Goal: Task Accomplishment & Management: Use online tool/utility

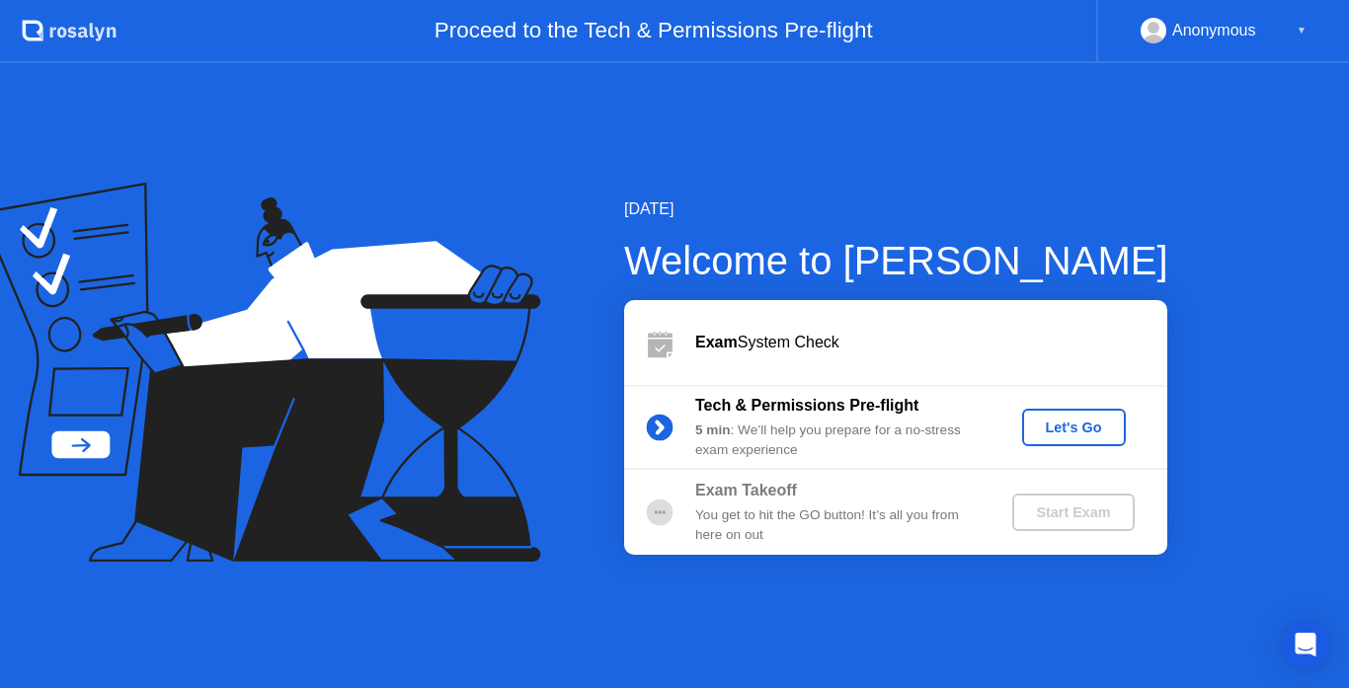
click at [1078, 425] on div "Let's Go" at bounding box center [1074, 428] width 88 height 16
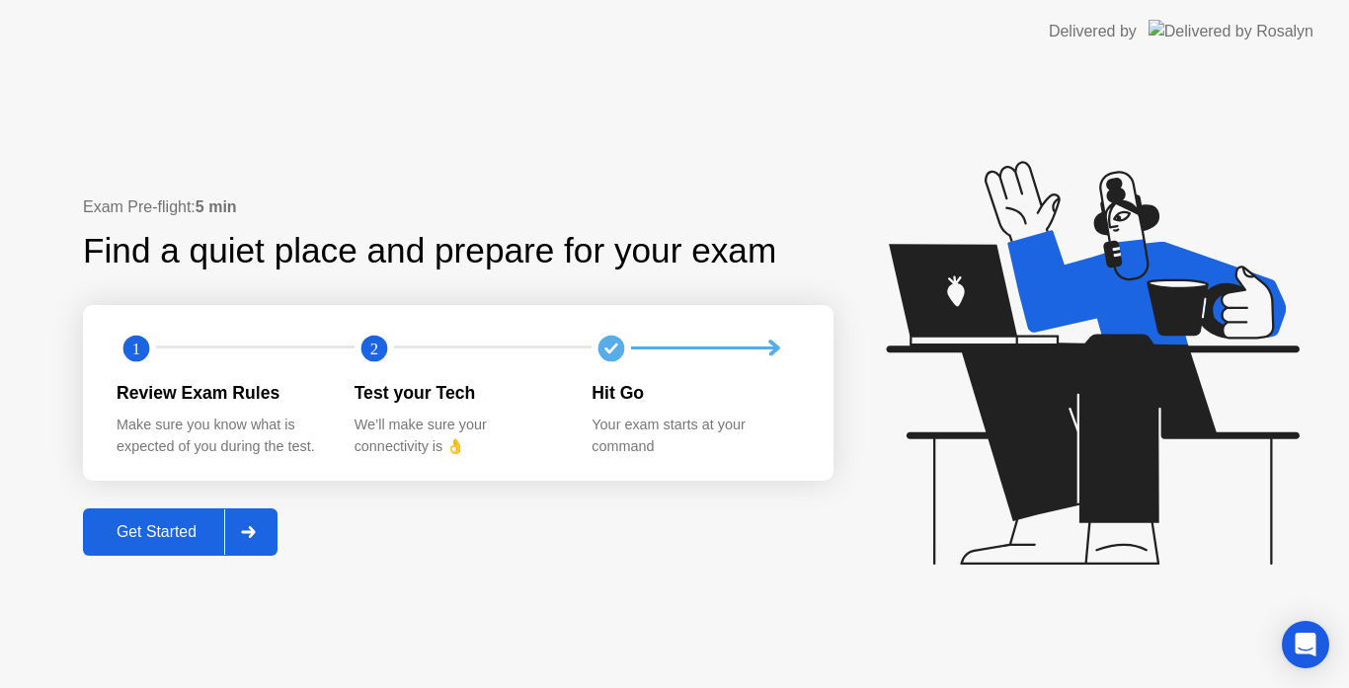
click at [140, 535] on div "Get Started" at bounding box center [156, 532] width 135 height 18
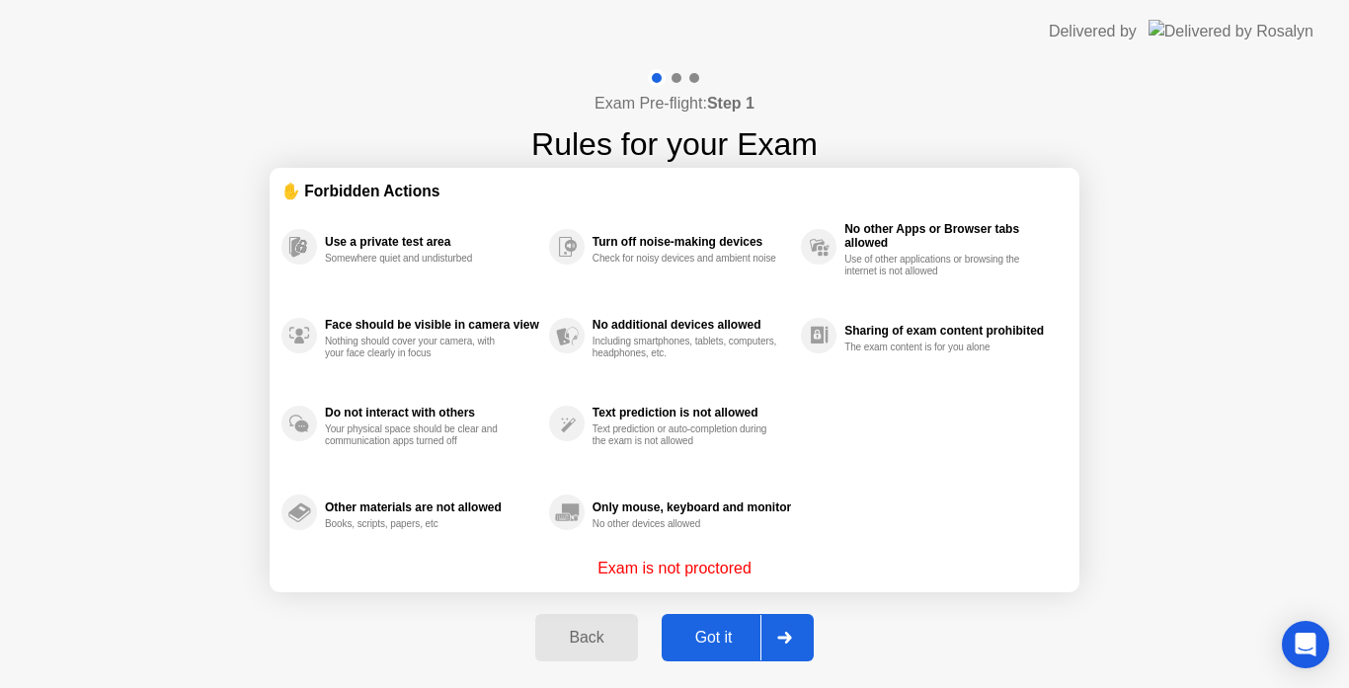
click at [701, 637] on div "Got it" at bounding box center [714, 638] width 93 height 18
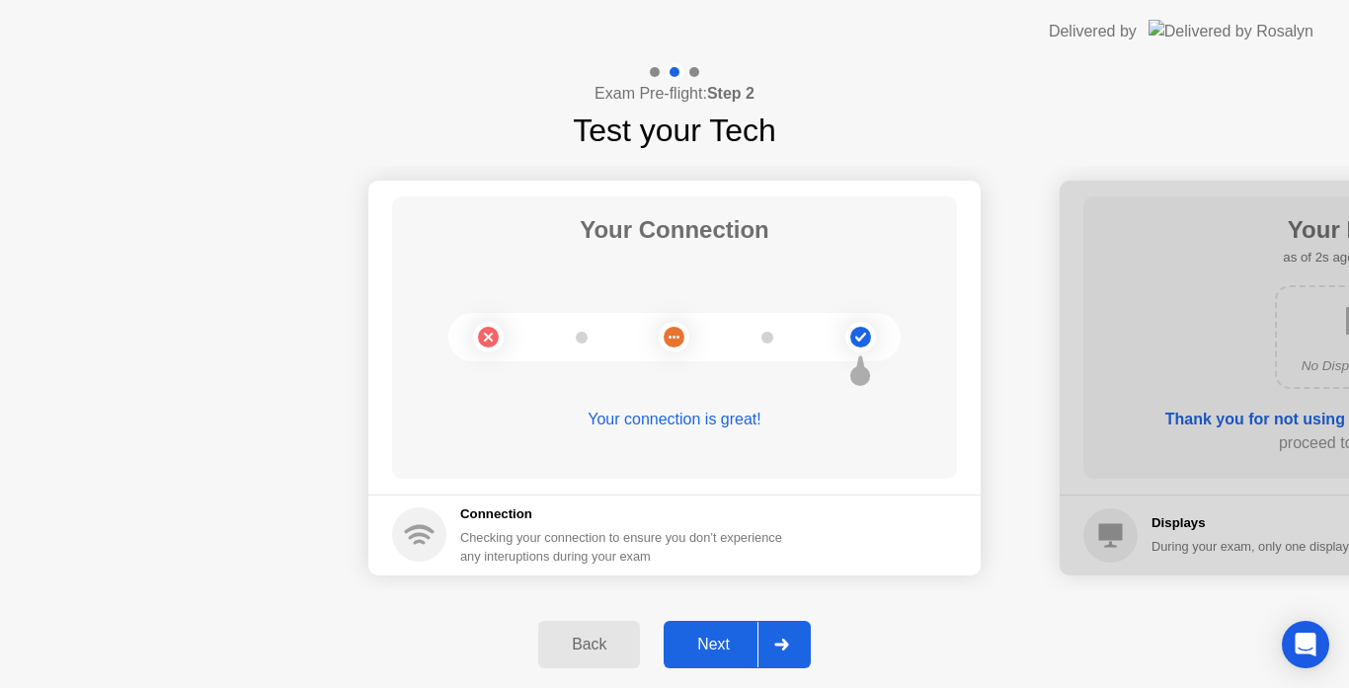
click at [712, 647] on div "Next" at bounding box center [714, 645] width 88 height 18
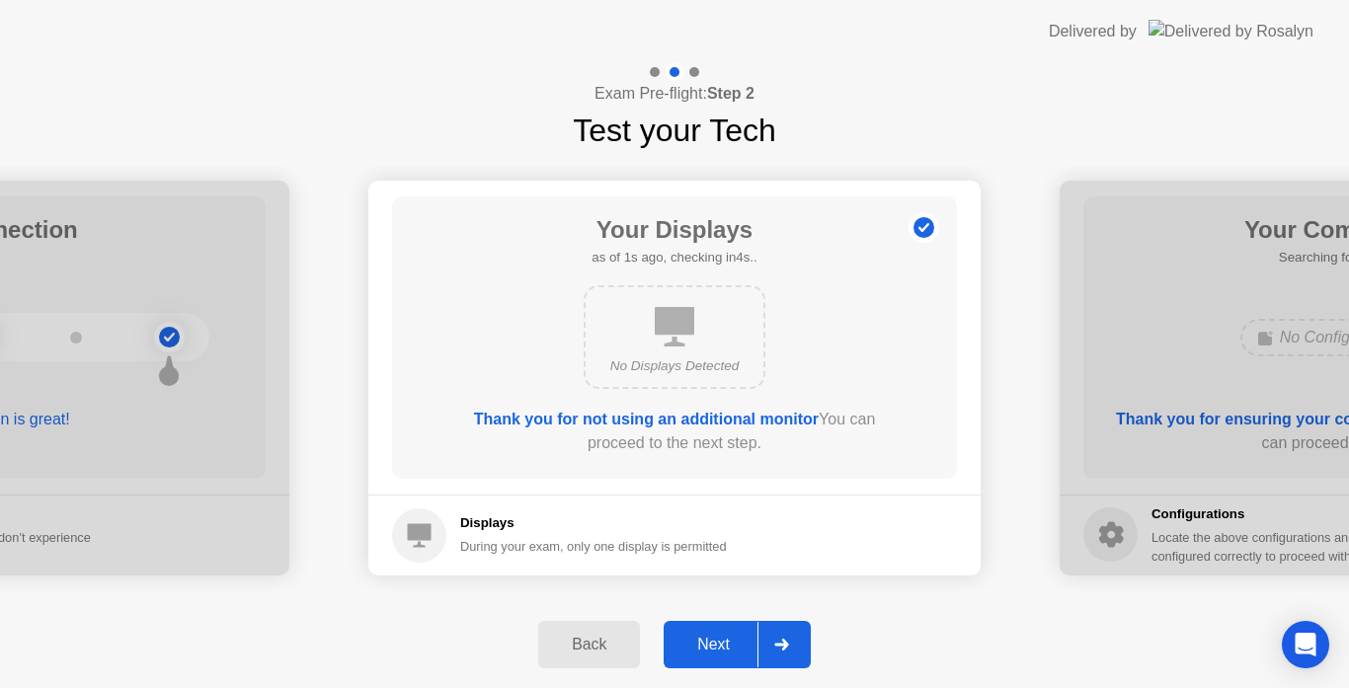
click at [712, 647] on div "Next" at bounding box center [714, 645] width 88 height 18
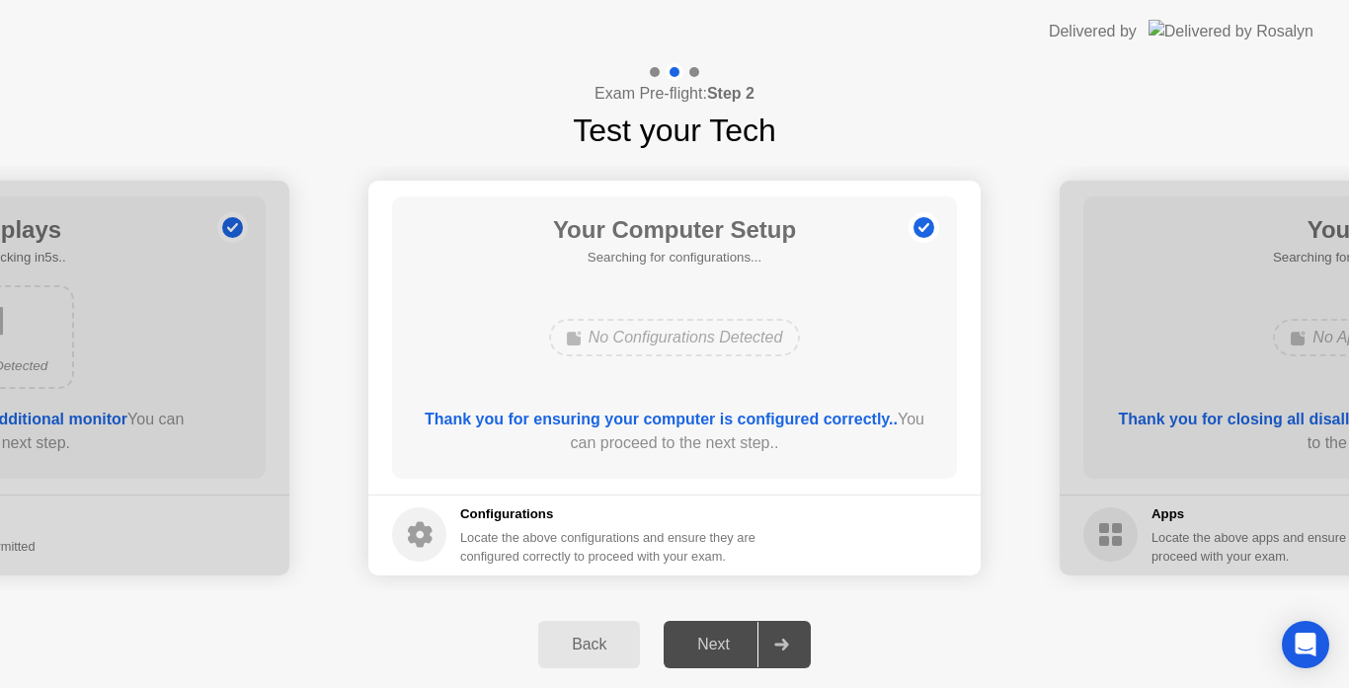
click at [712, 647] on div "Next" at bounding box center [714, 645] width 88 height 18
click at [710, 643] on div "Next" at bounding box center [714, 645] width 88 height 18
click at [720, 648] on div "Next" at bounding box center [714, 645] width 88 height 18
click at [699, 638] on div "Next" at bounding box center [714, 645] width 88 height 18
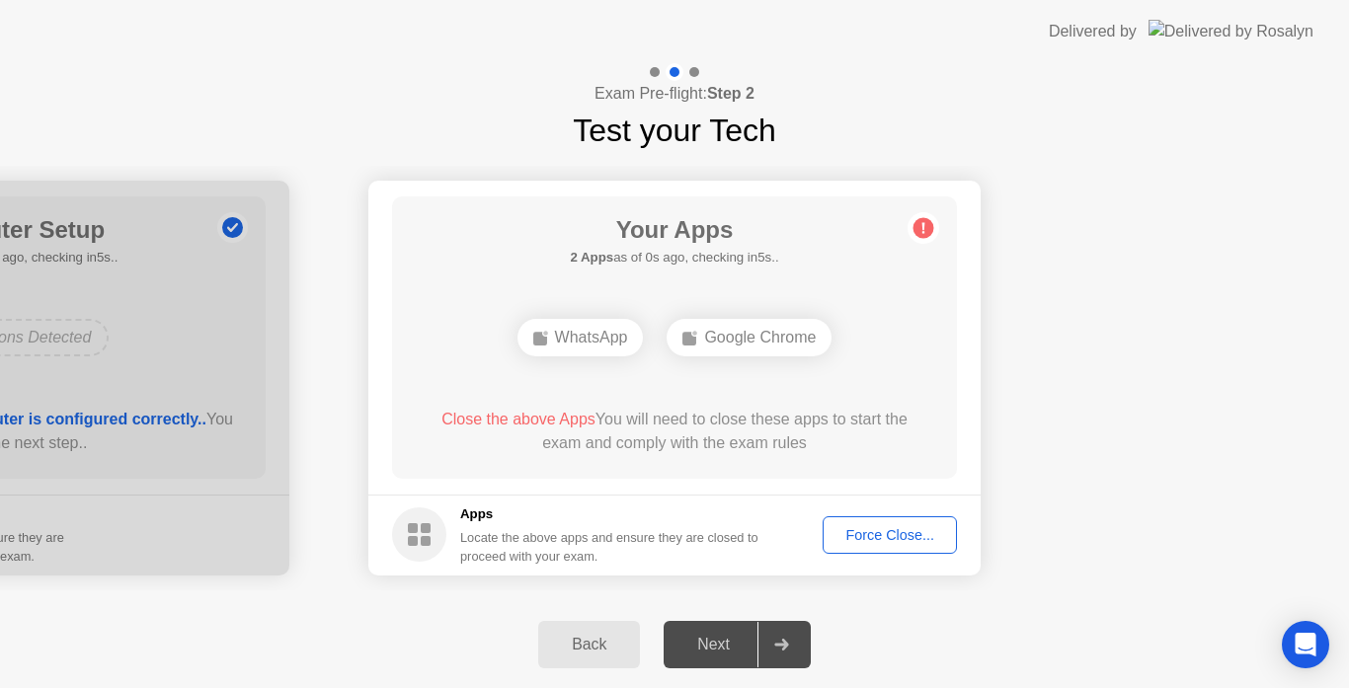
click at [873, 543] on div "Force Close..." at bounding box center [890, 535] width 120 height 16
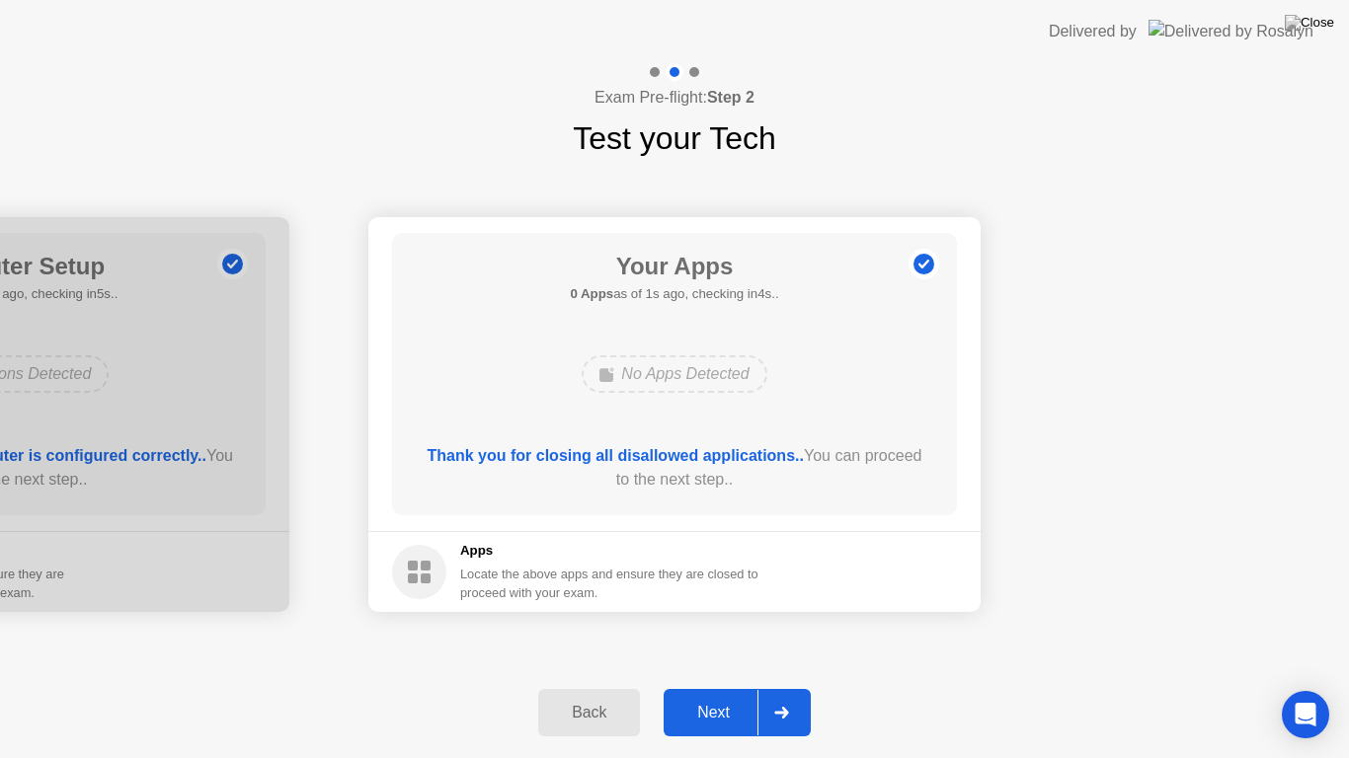
click at [710, 687] on button "Next" at bounding box center [737, 712] width 147 height 47
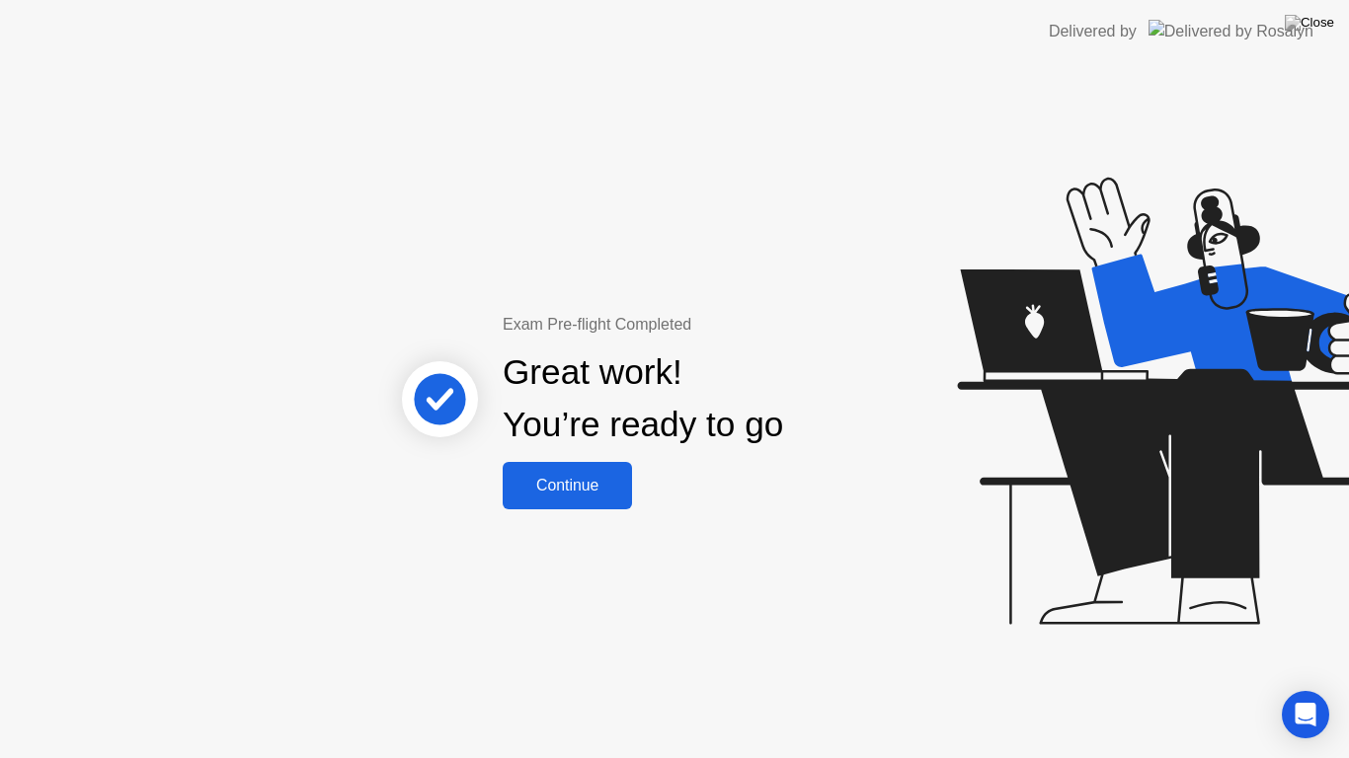
click at [565, 495] on div "Continue" at bounding box center [568, 486] width 118 height 18
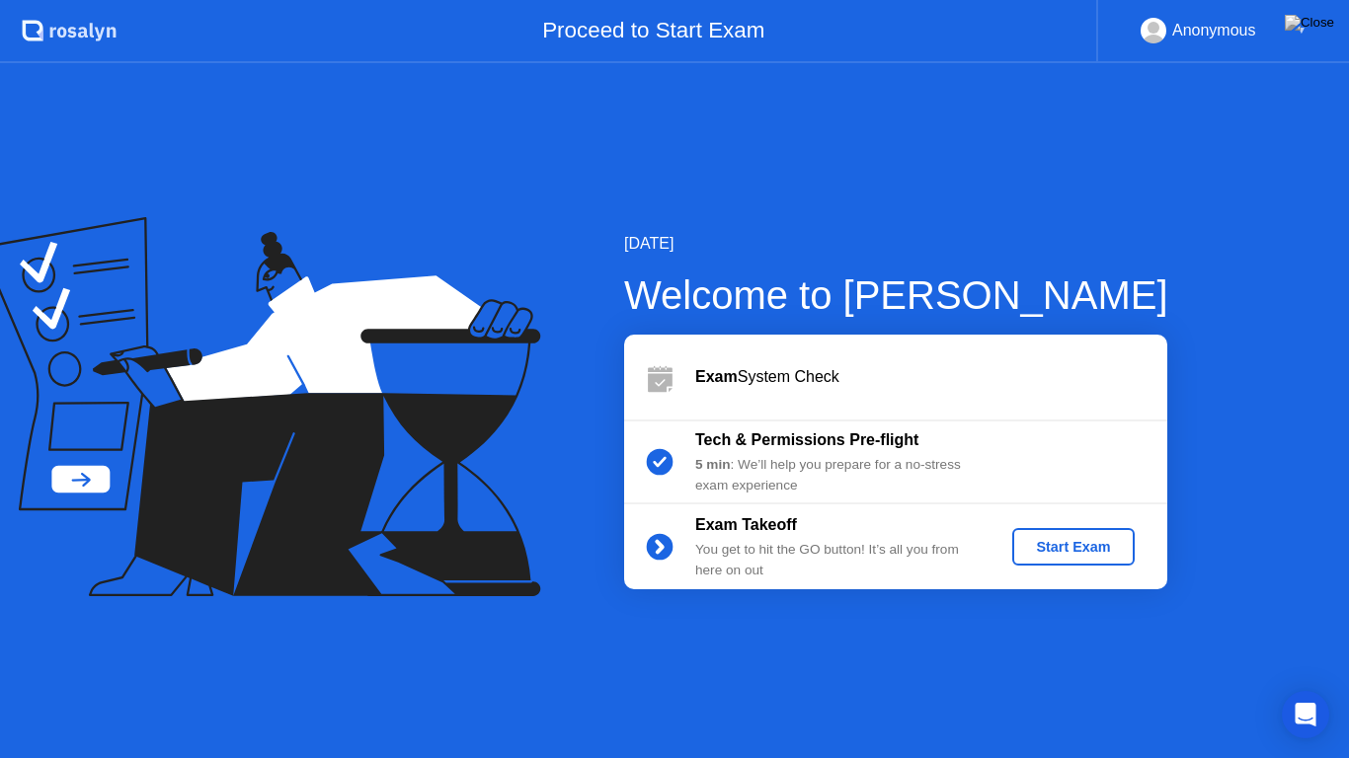
click at [1069, 549] on div "Start Exam" at bounding box center [1073, 547] width 106 height 16
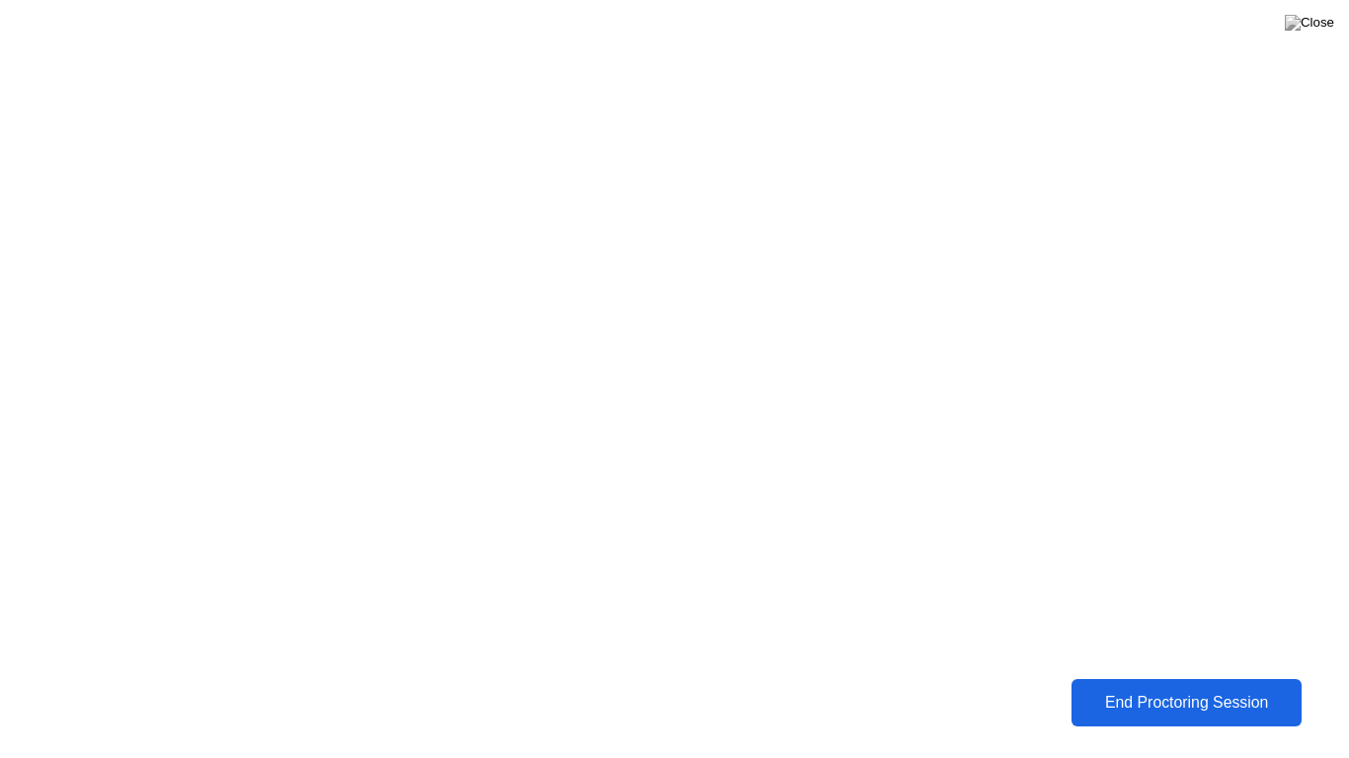
click at [1113, 687] on div "End Proctoring Session" at bounding box center [1186, 703] width 218 height 18
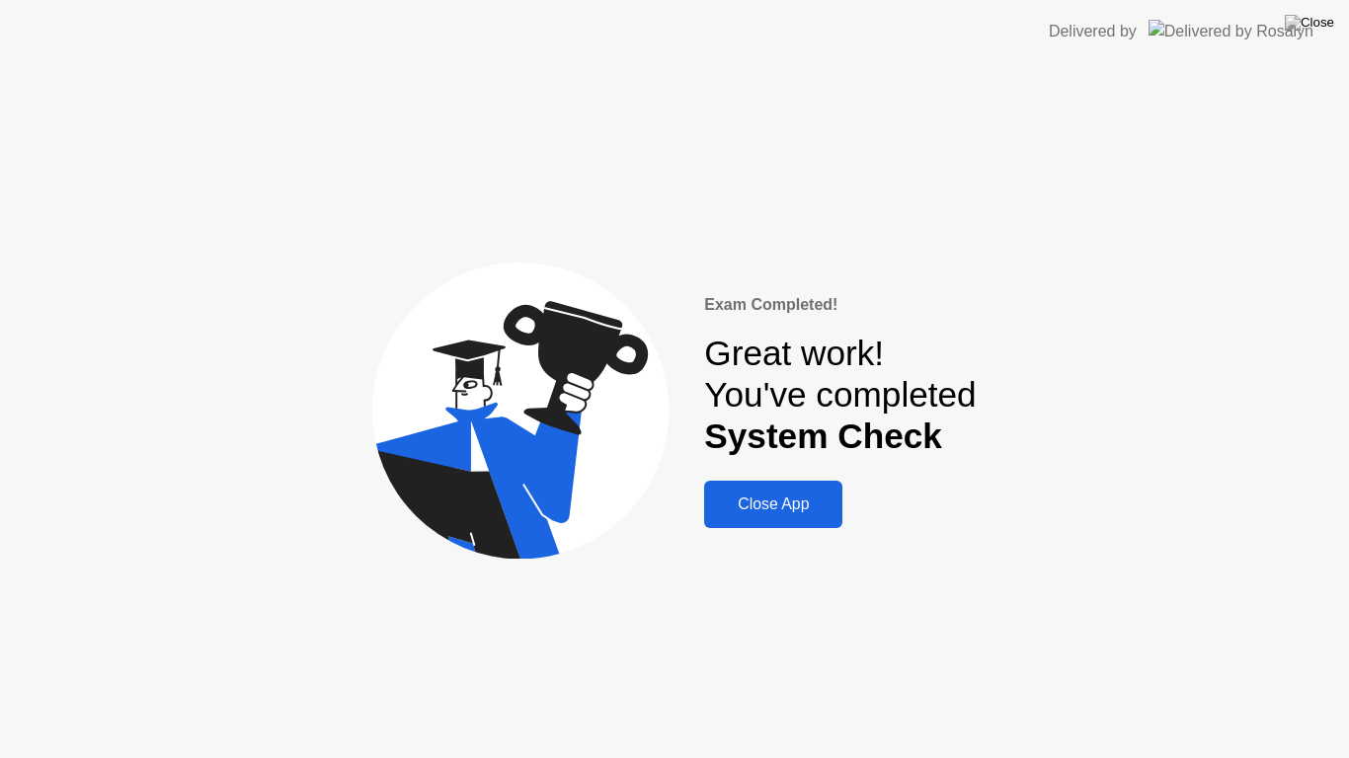
click at [788, 509] on div "Close App" at bounding box center [773, 505] width 126 height 18
